Goal: Task Accomplishment & Management: Manage account settings

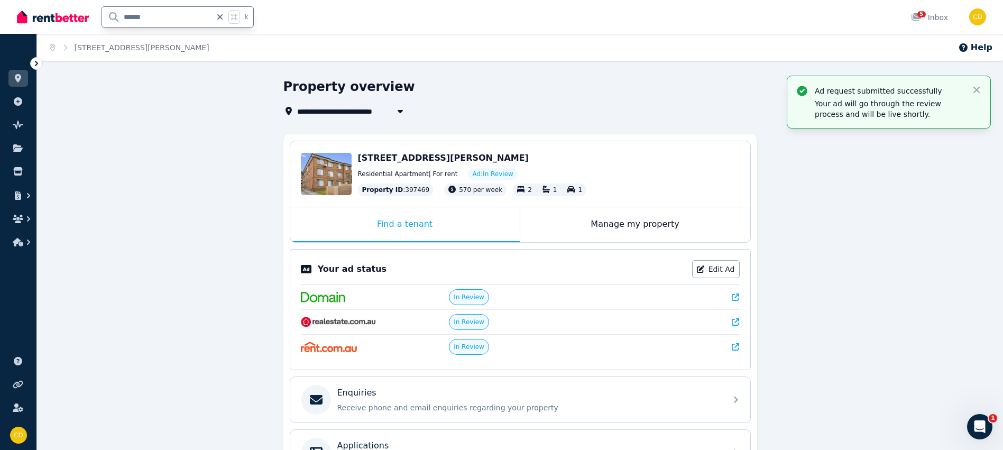
click at [77, 15] on div "****** k" at bounding box center [138, 17] width 242 height 34
type input "*****"
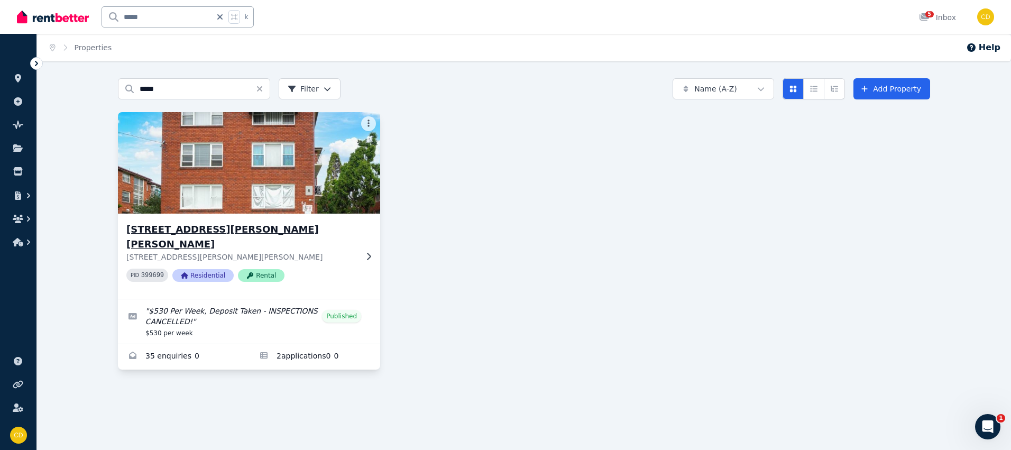
click at [356, 248] on div "[STREET_ADDRESS][PERSON_NAME][PERSON_NAME][PERSON_NAME][PERSON_NAME] PID 399699…" at bounding box center [241, 256] width 231 height 68
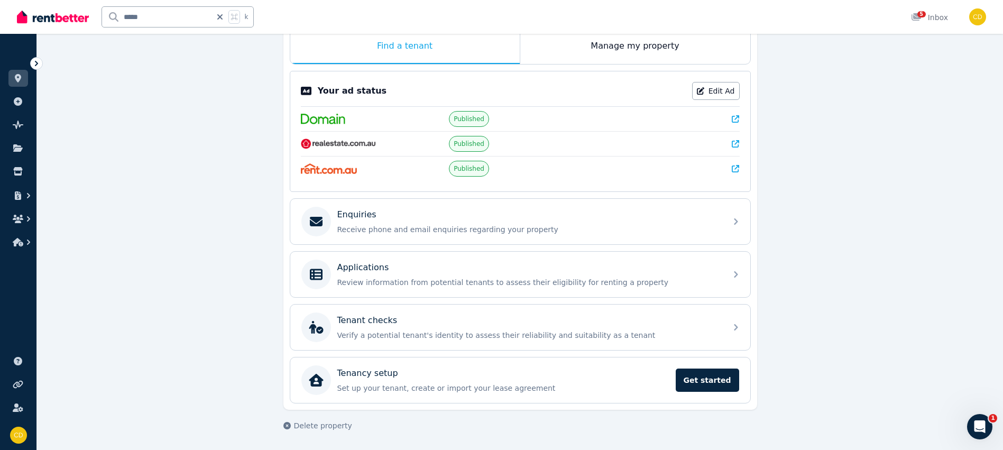
scroll to position [178, 0]
click at [554, 274] on div "Applications Review information from potential tenants to assess their eligibil…" at bounding box center [528, 274] width 383 height 26
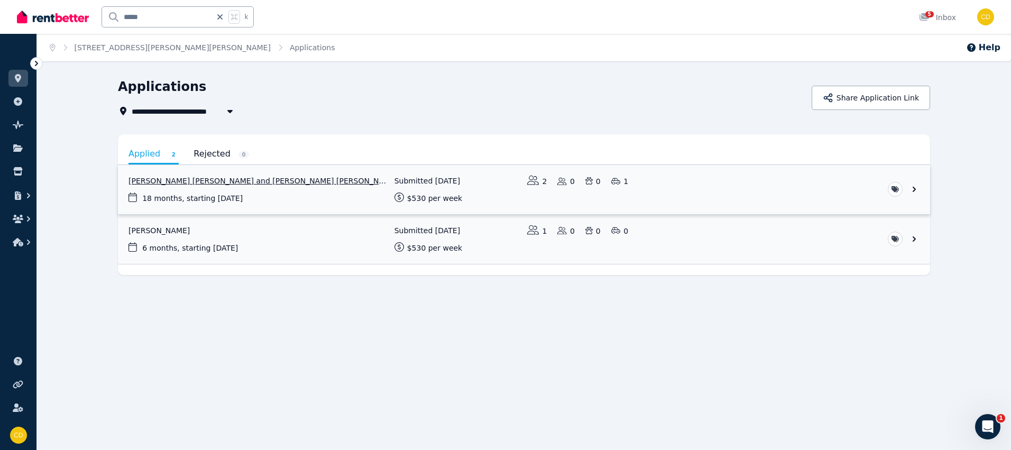
click at [292, 175] on link "View application: Syed Nadeem Uddin and Mohammed kashif Naveed" at bounding box center [524, 189] width 812 height 49
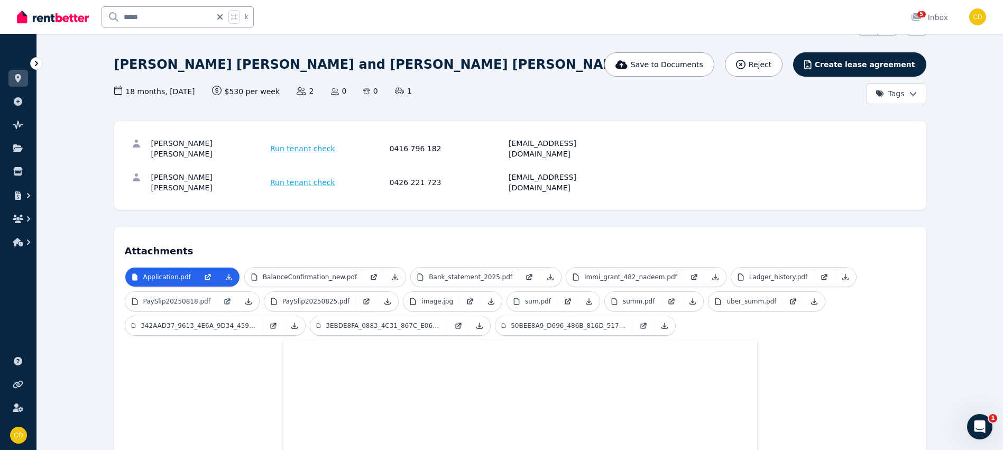
scroll to position [64, 0]
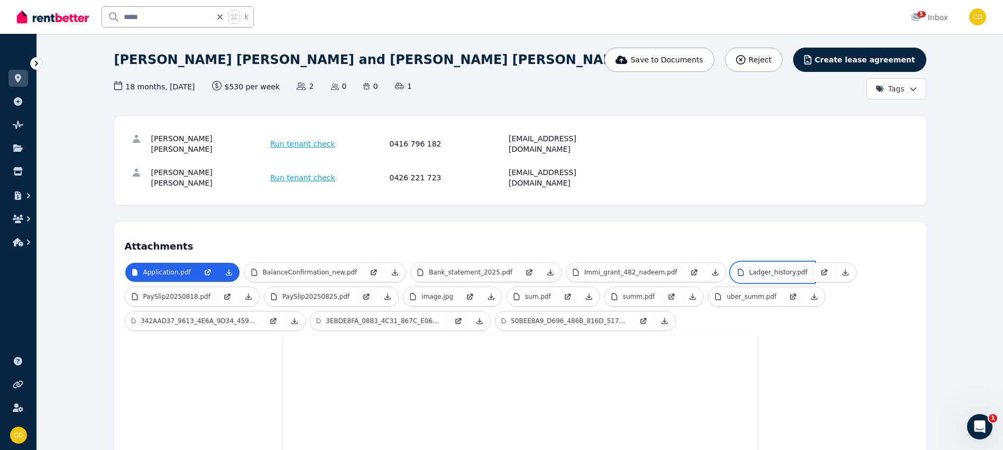
click at [769, 268] on p "Ladger_history.pdf" at bounding box center [778, 272] width 58 height 8
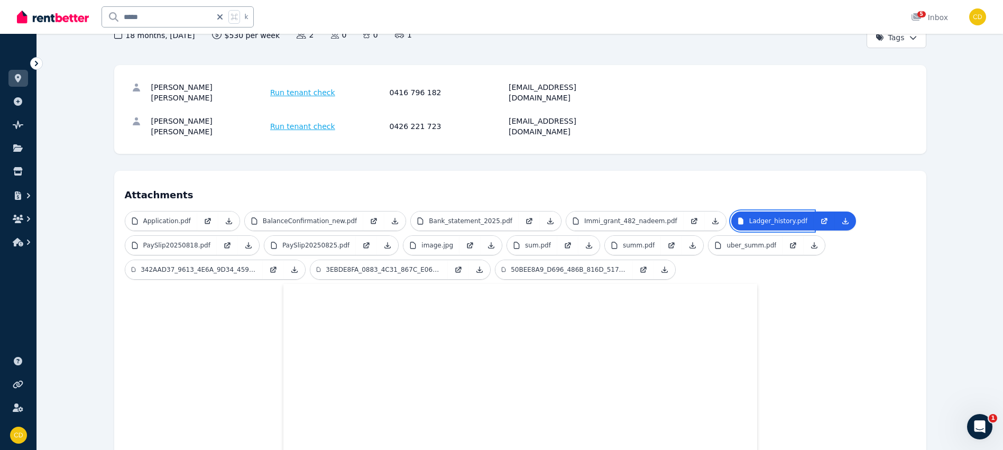
scroll to position [91, 0]
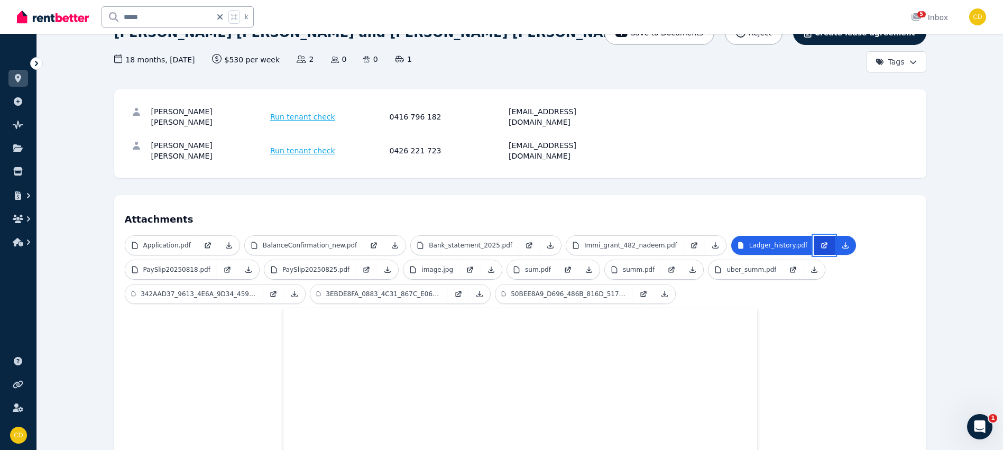
click at [820, 241] on icon at bounding box center [824, 245] width 8 height 8
click at [682, 206] on h4 "Attachments" at bounding box center [520, 216] width 791 height 21
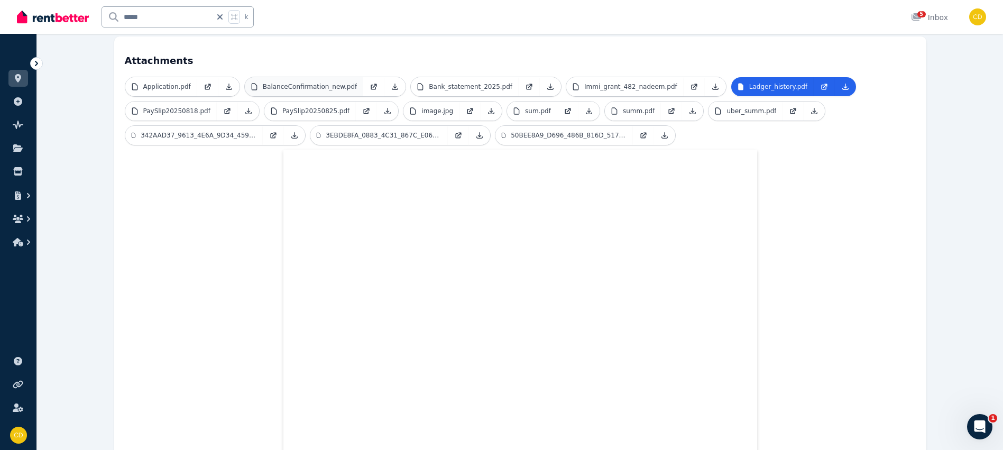
scroll to position [249, 0]
click at [171, 84] on p "Application.pdf" at bounding box center [167, 88] width 48 height 8
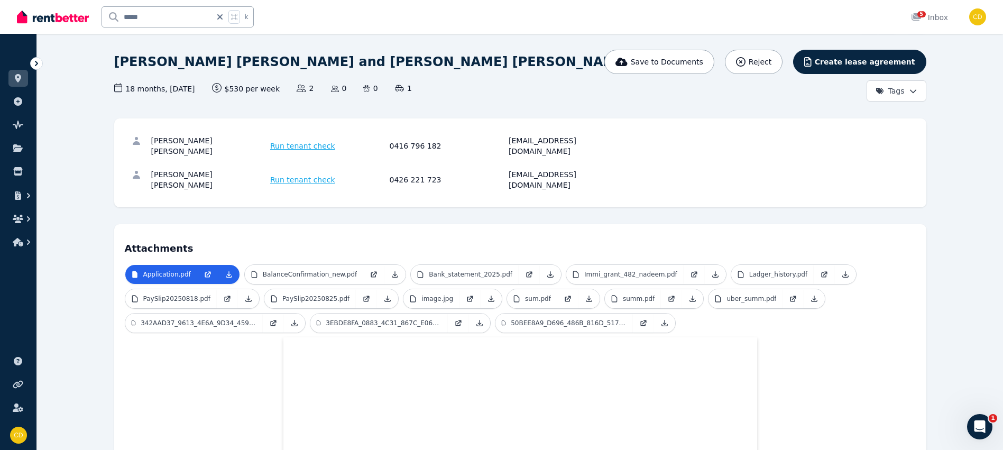
scroll to position [229, 0]
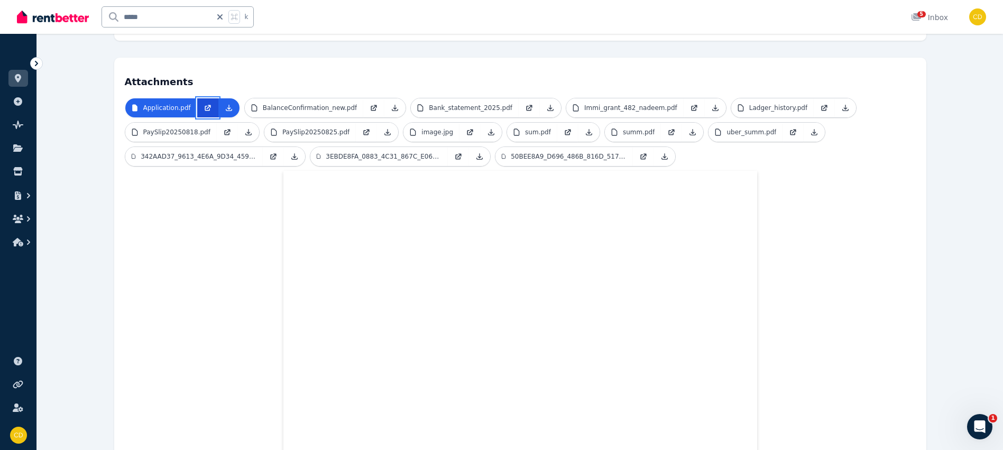
click at [206, 105] on icon at bounding box center [208, 107] width 4 height 4
click at [15, 11] on div "Open main menu ***** k 5 Inbox Open user menu" at bounding box center [501, 17] width 1003 height 34
click at [37, 13] on img at bounding box center [53, 17] width 72 height 16
